Goal: Task Accomplishment & Management: Use online tool/utility

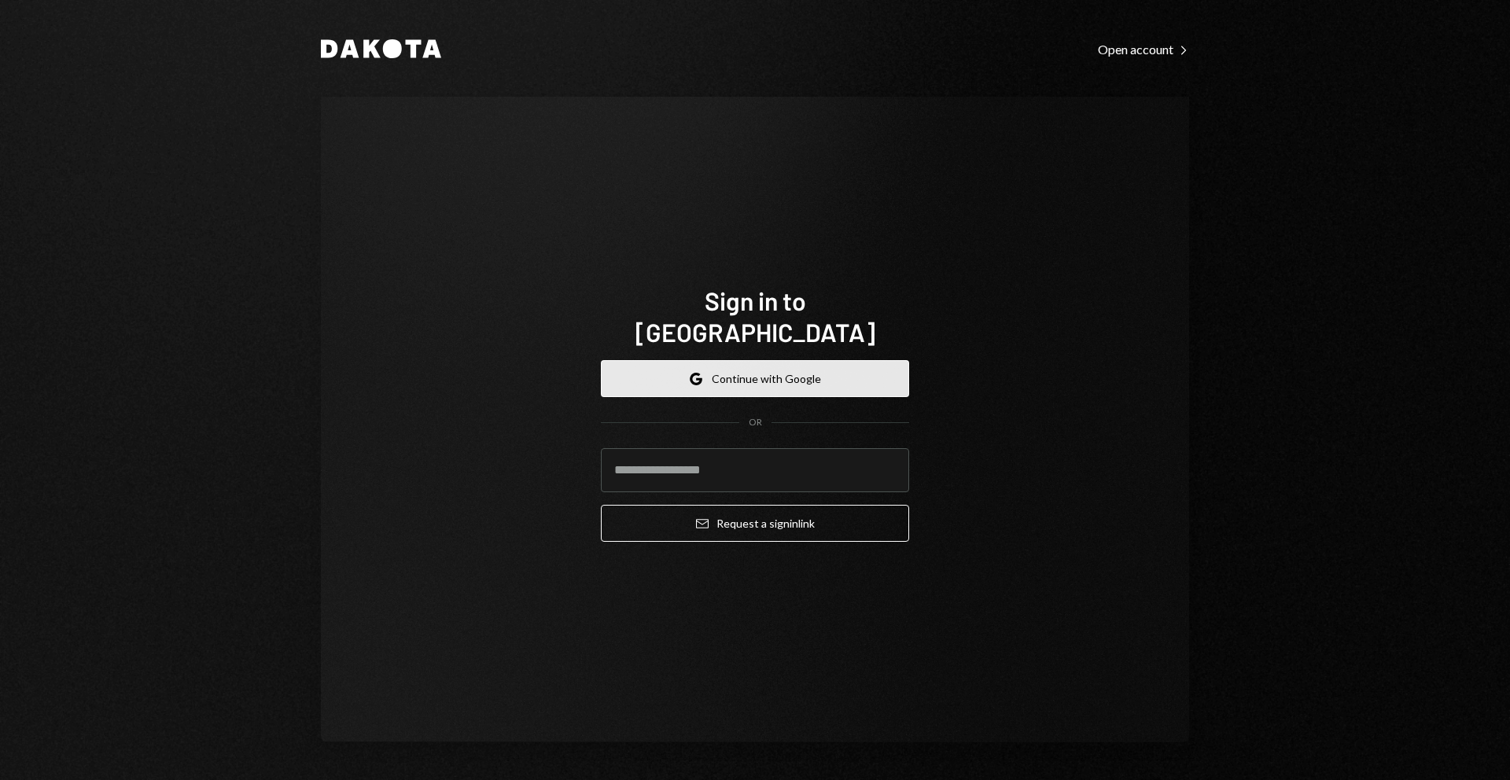
click at [747, 369] on button "Google Continue with Google" at bounding box center [755, 378] width 308 height 37
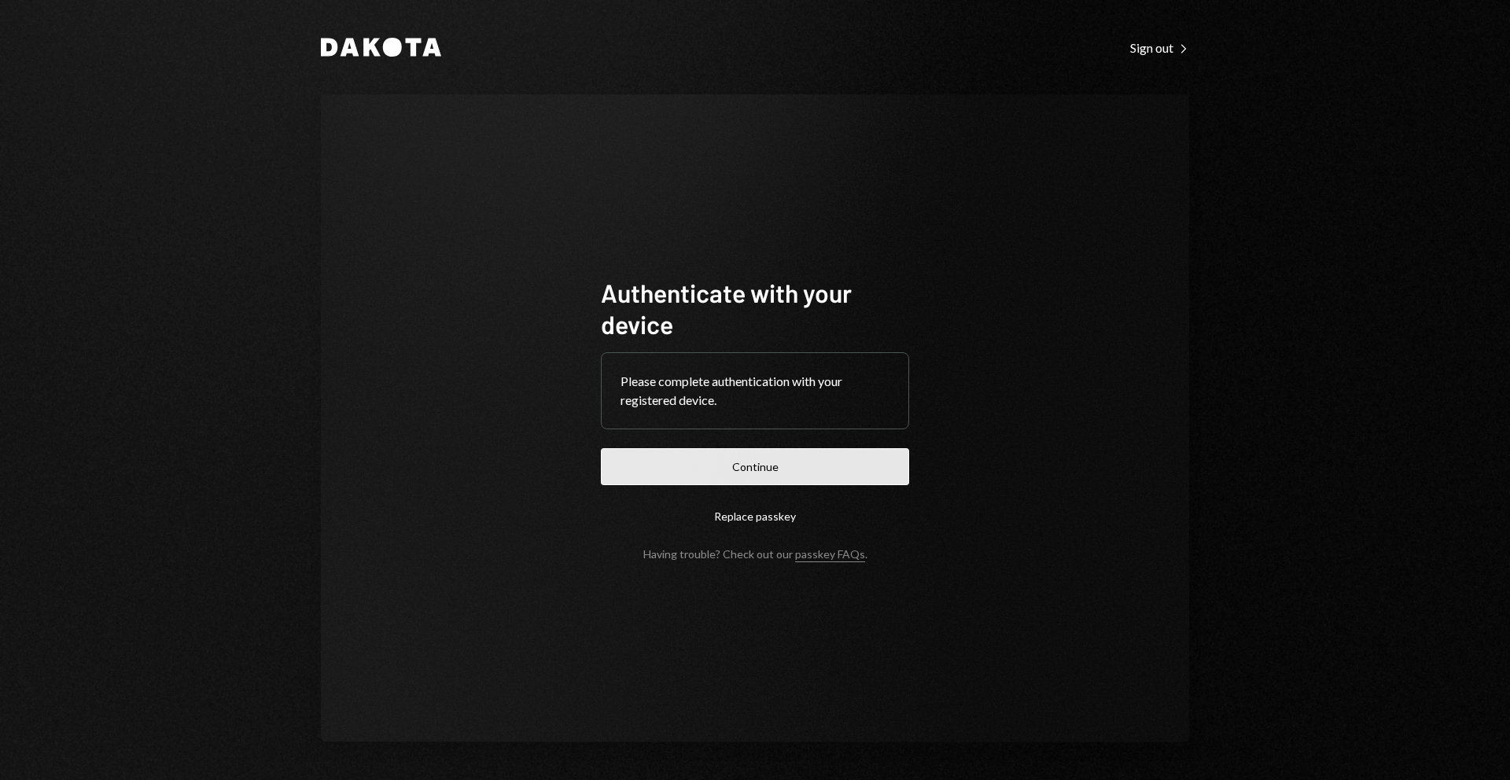
click at [766, 464] on button "Continue" at bounding box center [755, 466] width 308 height 37
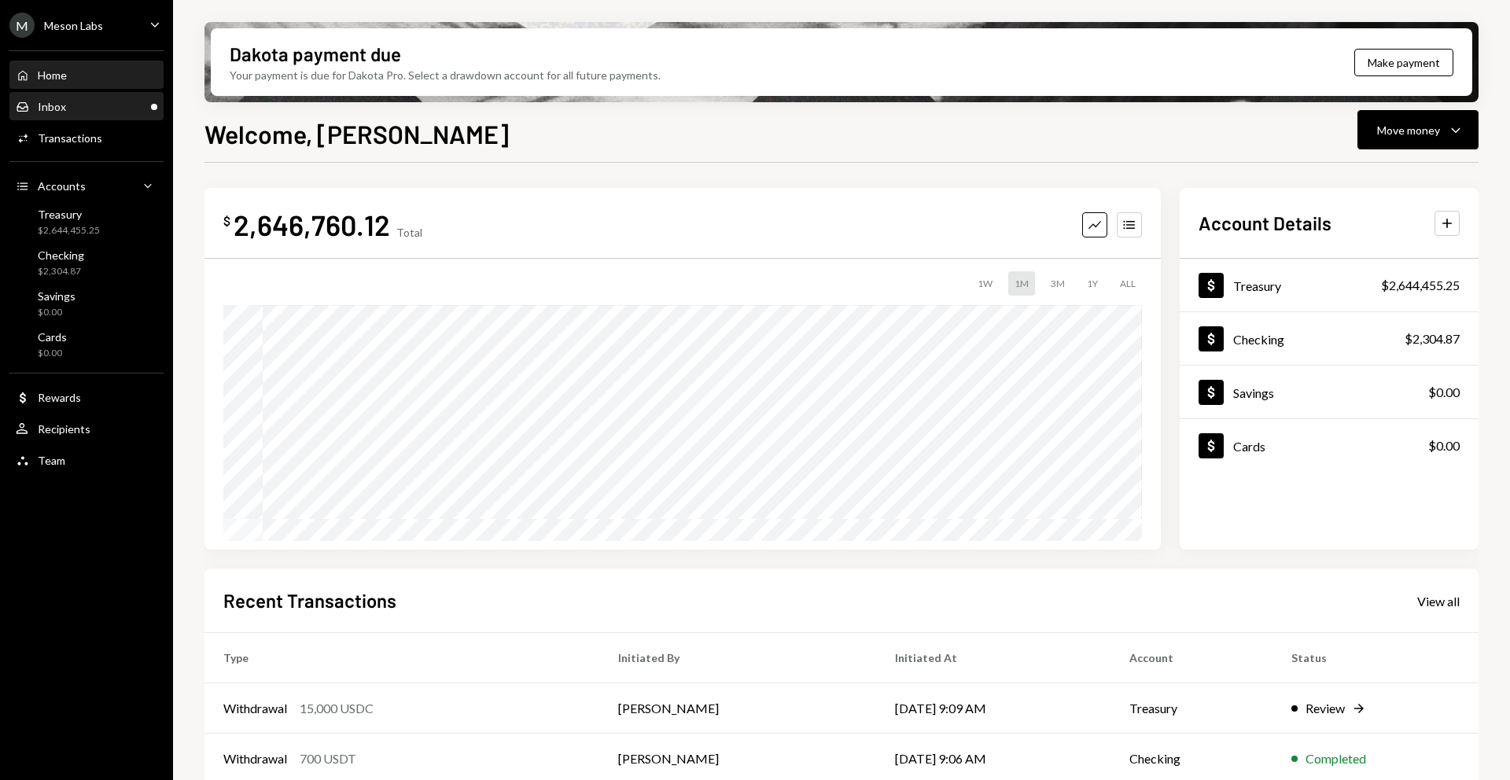
click at [69, 109] on div "Inbox Inbox" at bounding box center [87, 107] width 142 height 14
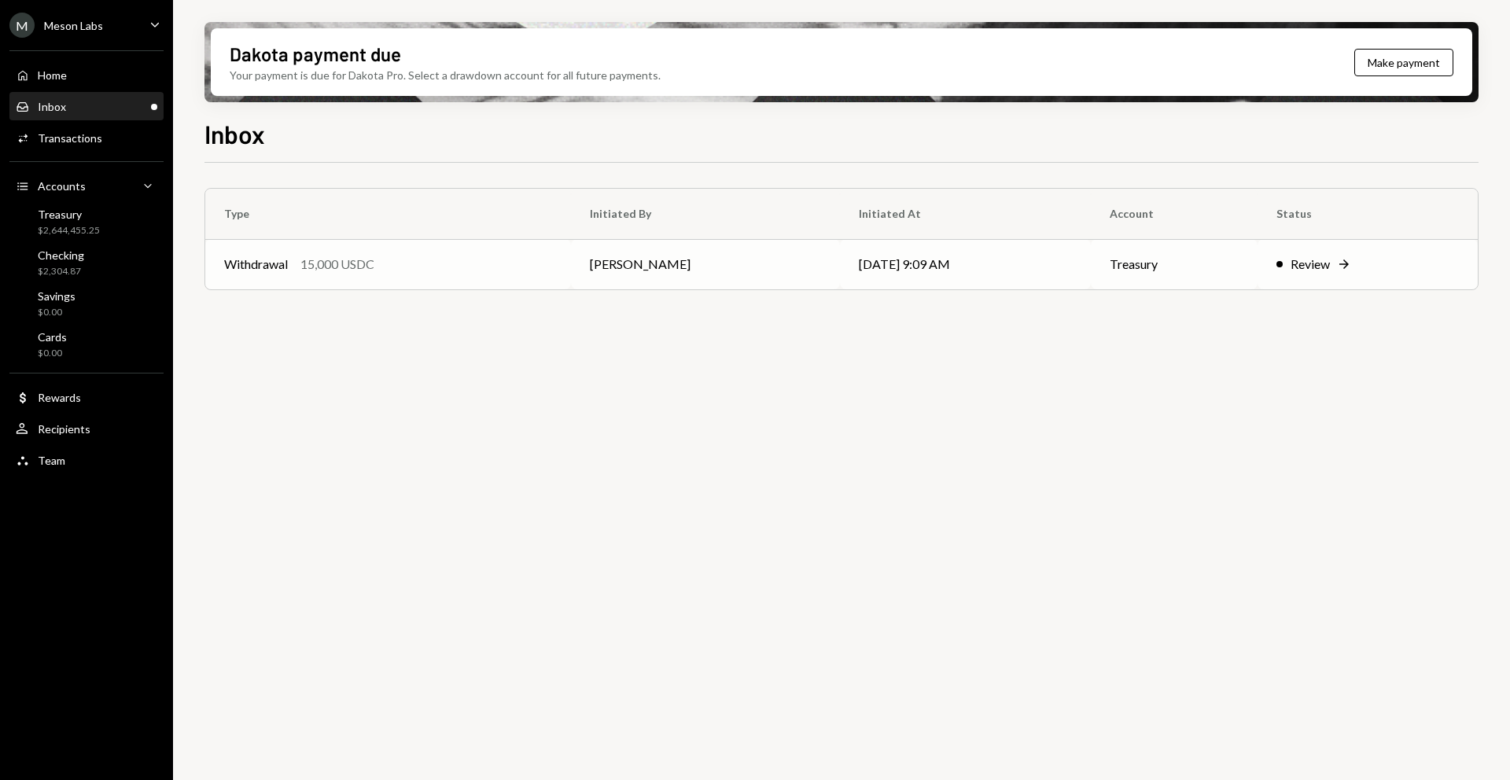
click at [1314, 266] on div "Review" at bounding box center [1310, 264] width 39 height 19
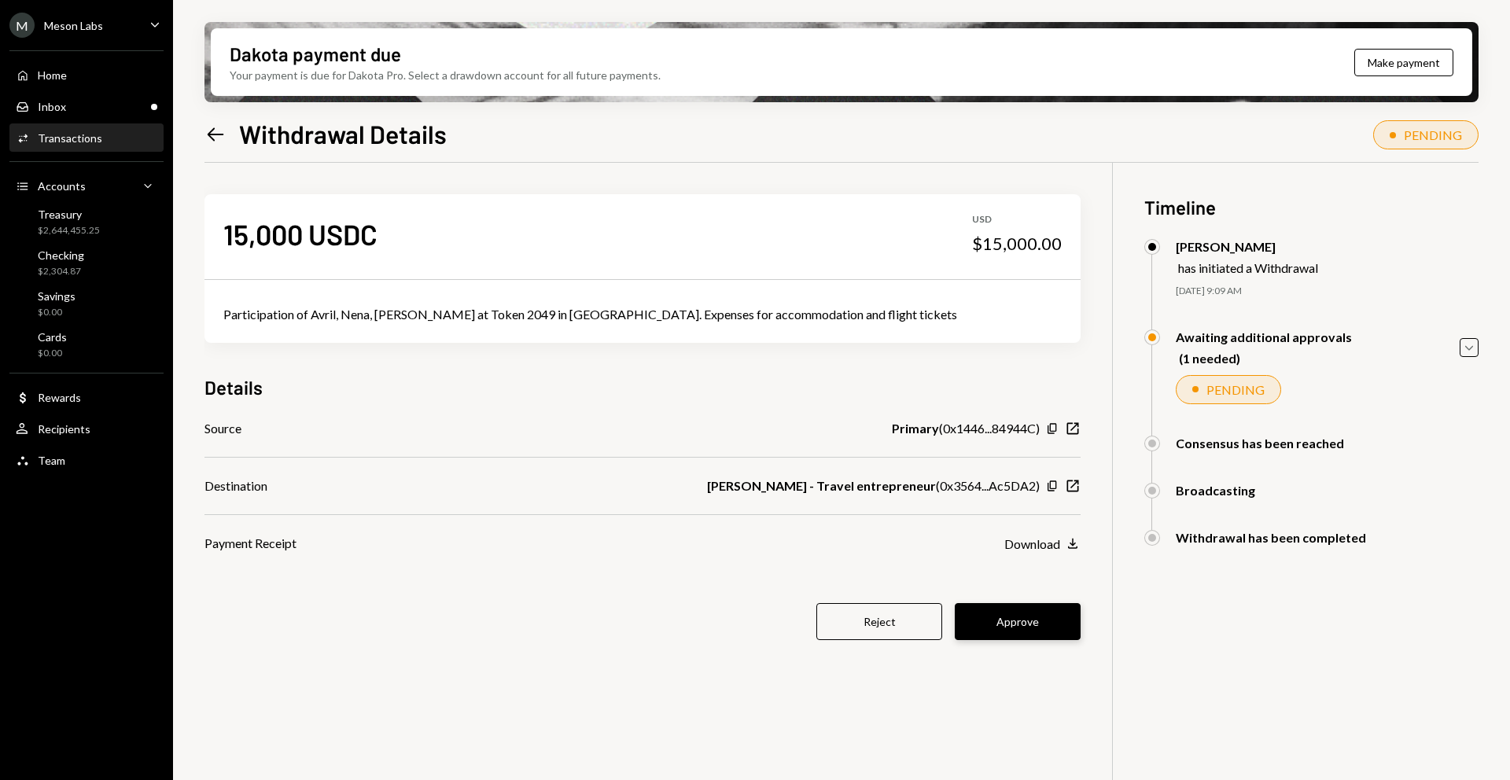
click at [1016, 620] on button "Approve" at bounding box center [1018, 621] width 126 height 37
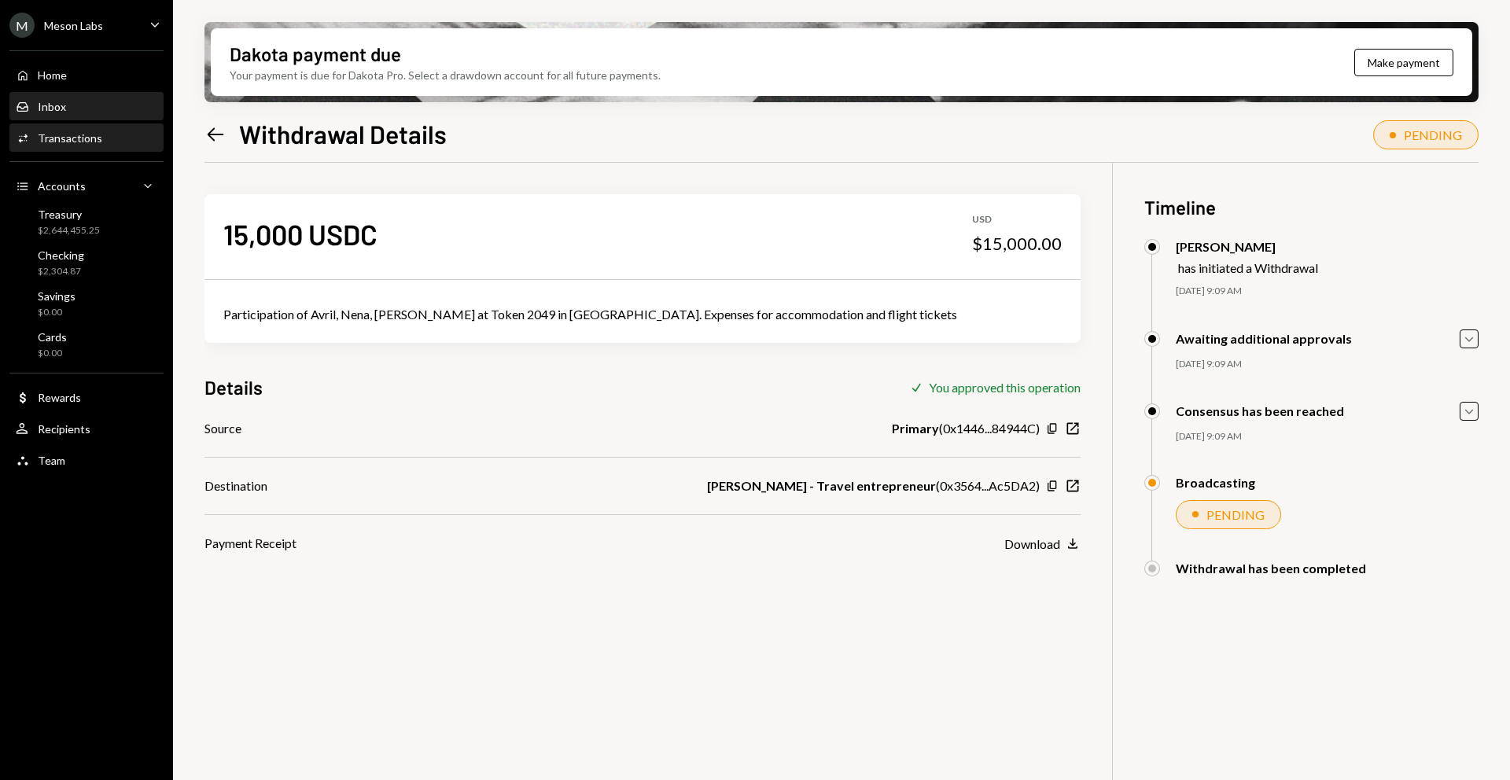
click at [109, 103] on div "Inbox Inbox" at bounding box center [87, 107] width 142 height 14
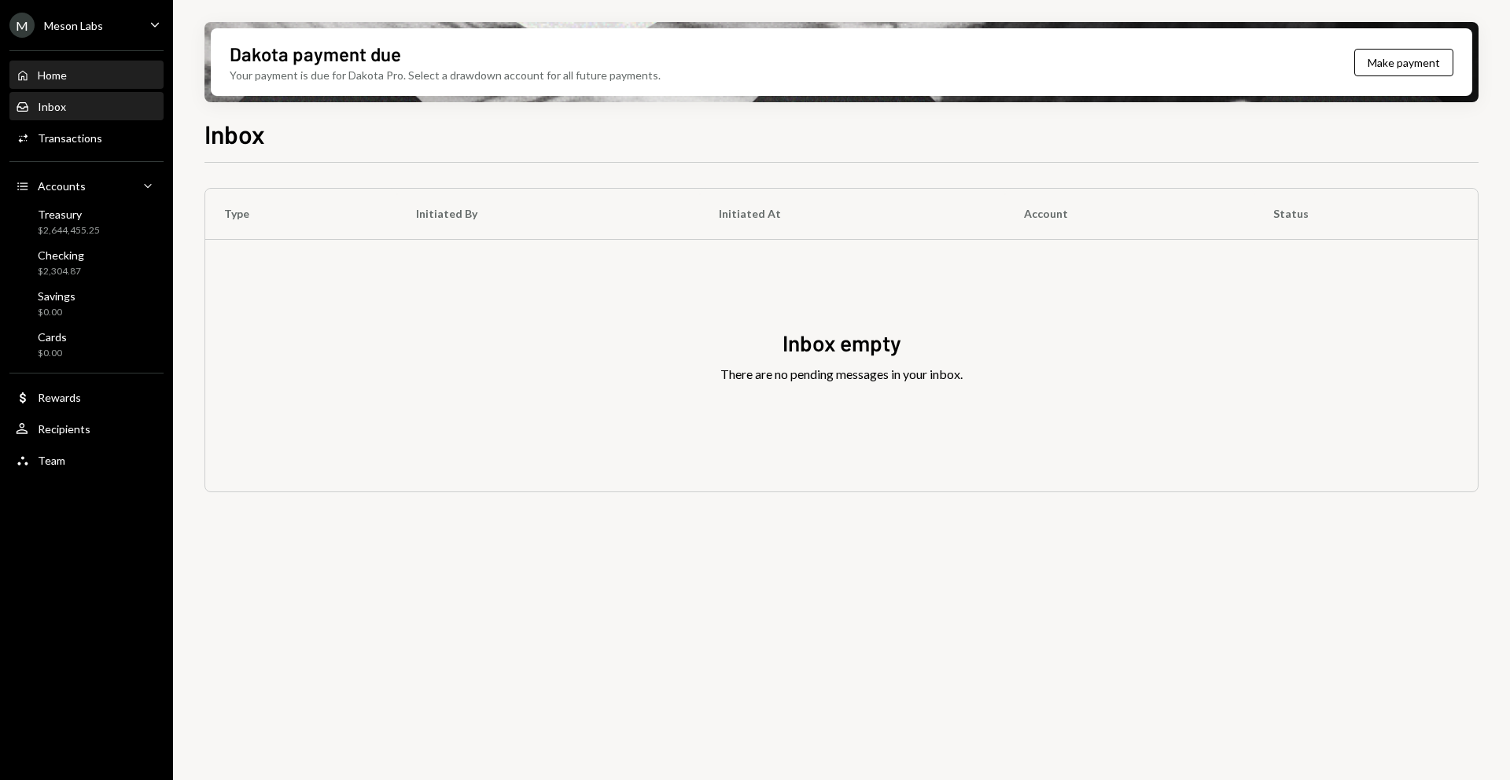
click at [89, 80] on div "Home Home" at bounding box center [87, 75] width 142 height 14
